Goal: Communication & Community: Ask a question

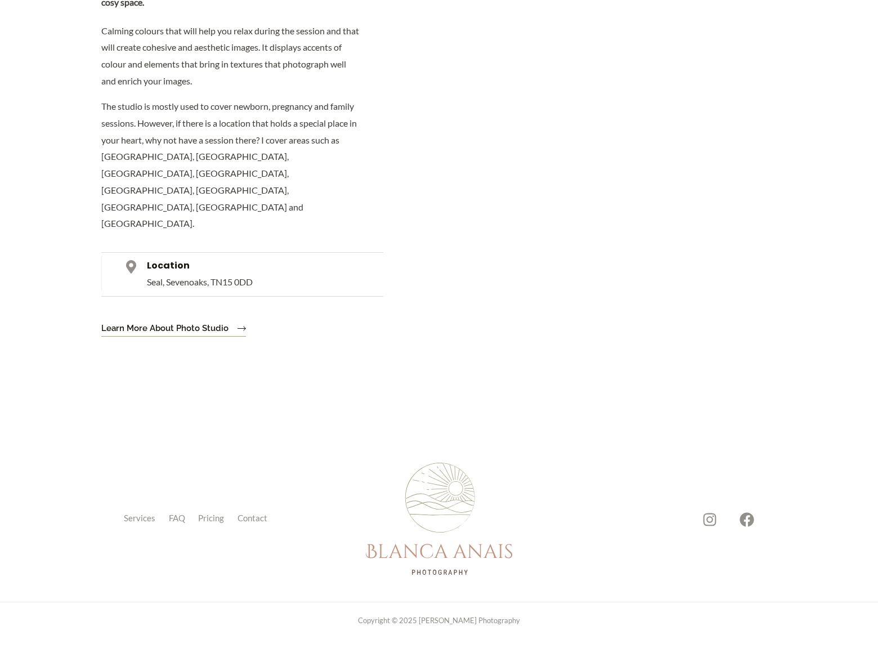
scroll to position [3707, 0]
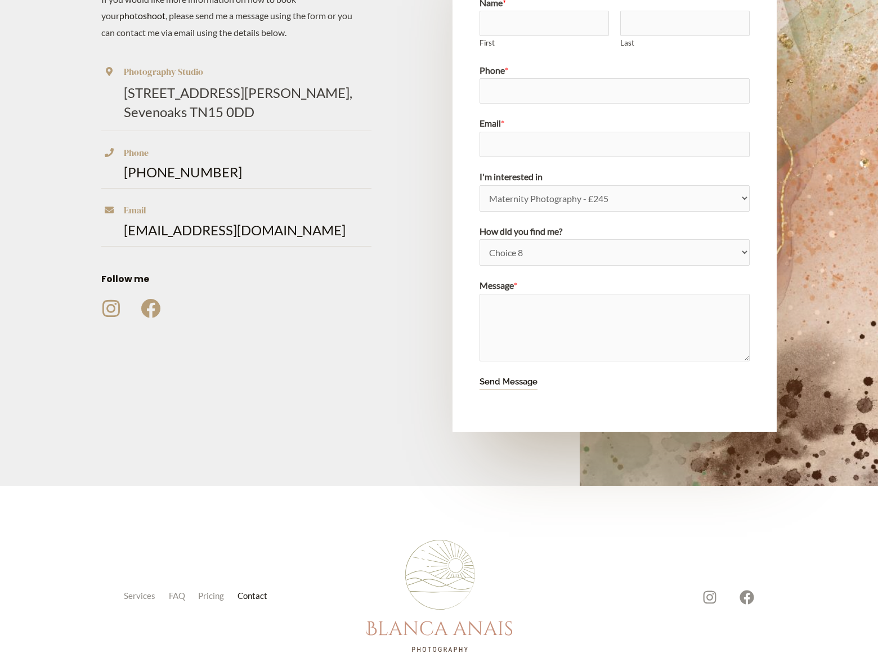
scroll to position [37, 0]
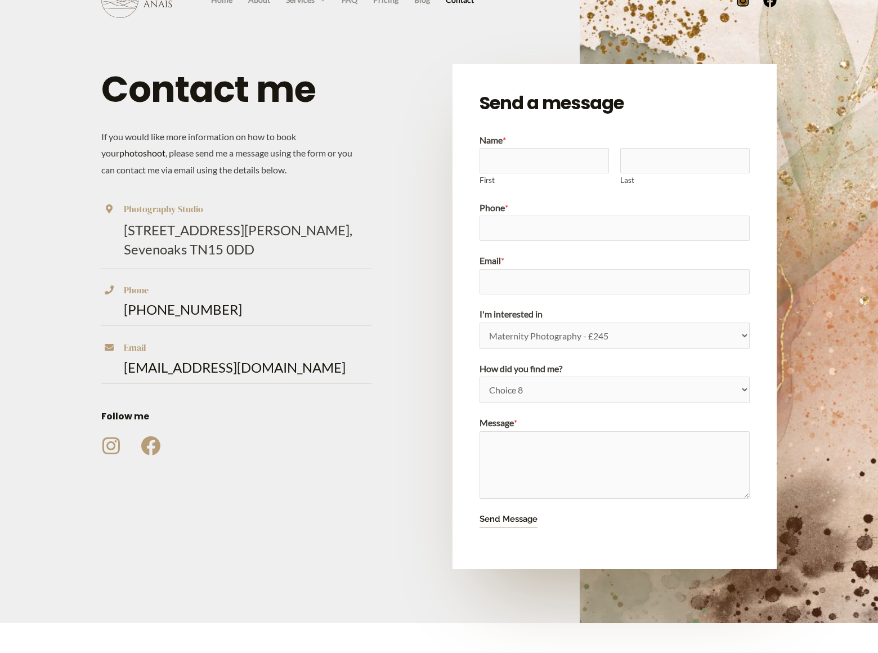
select select "Newborn Photography - £345"
select select "Friend recommendation"
type input "Rick"
type input "Stephens"
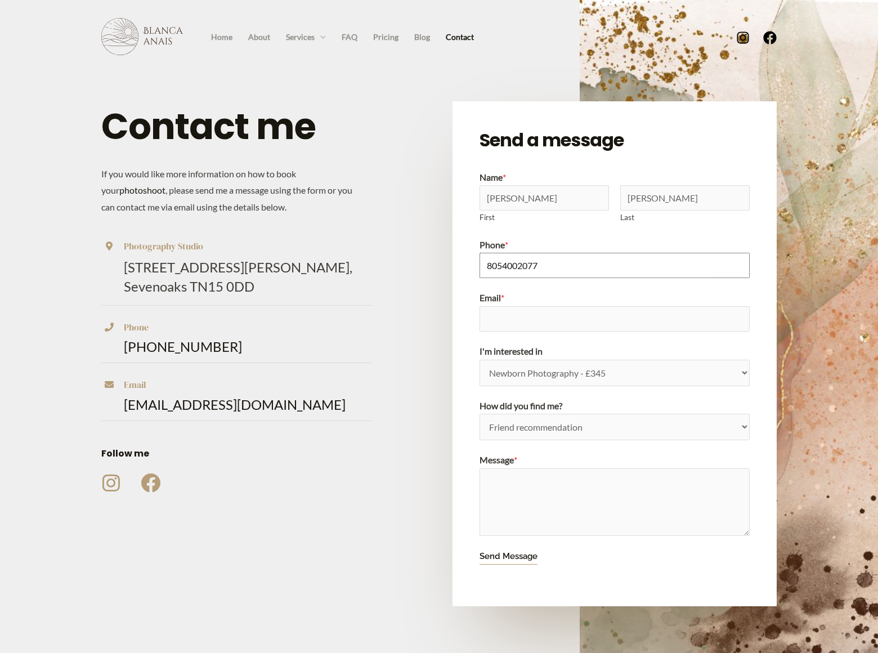
type input "8054002077"
type input "rick_stephens@dominatebanners.com"
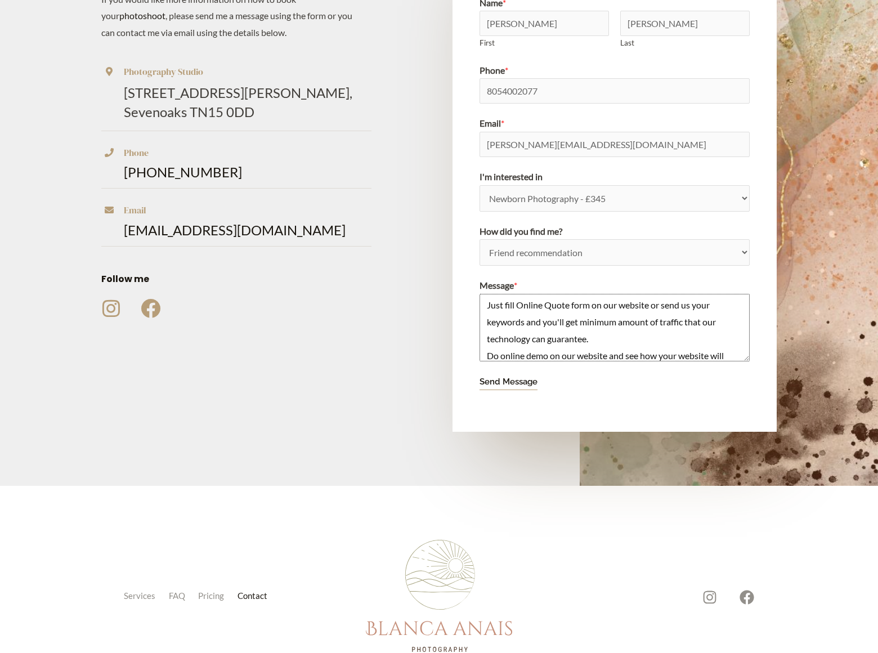
scroll to position [55, 0]
type textarea "We can place your website on top position in search engines without PPC. Just f…"
click at [508, 382] on button "Send Message" at bounding box center [509, 382] width 58 height 16
